Goal: Task Accomplishment & Management: Manage account settings

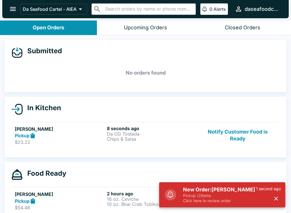
click at [144, 140] on p "Chips & Salsa" at bounding box center [152, 138] width 90 height 5
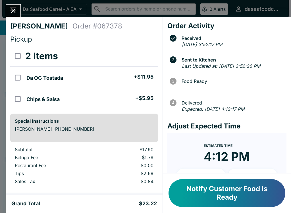
click at [18, 6] on button "Close" at bounding box center [13, 11] width 15 height 12
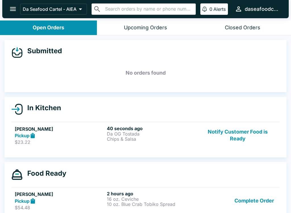
click at [9, 13] on icon "open drawer" at bounding box center [13, 9] width 8 height 8
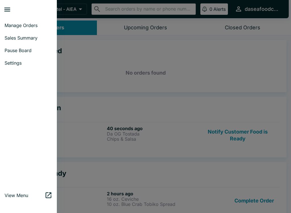
click at [38, 37] on span "Sales Summary" at bounding box center [29, 38] width 48 height 6
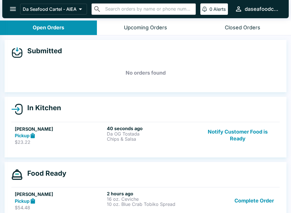
select select "03:00"
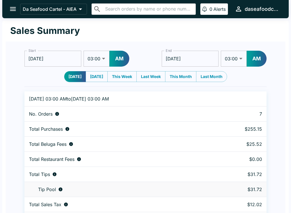
click at [11, 7] on icon "open drawer" at bounding box center [13, 9] width 8 height 8
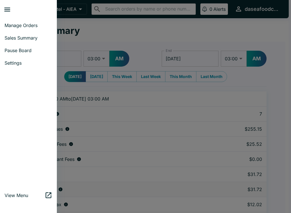
click at [29, 27] on span "Manage Orders" at bounding box center [29, 25] width 48 height 6
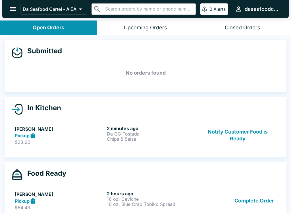
click at [247, 128] on button "Notify Customer Food is Ready" at bounding box center [237, 135] width 77 height 20
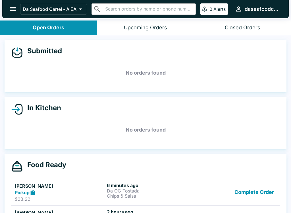
click at [262, 191] on button "Complete Order" at bounding box center [254, 192] width 44 height 20
click at [259, 189] on button "Complete Order" at bounding box center [254, 192] width 44 height 20
